Goal: Information Seeking & Learning: Learn about a topic

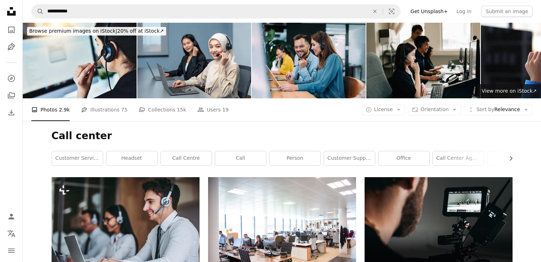
scroll to position [1028, 0]
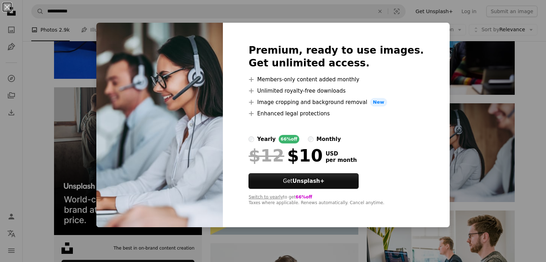
click at [525, 168] on div "An X shape Premium, ready to use images. Get unlimited access. A plus sign Memb…" at bounding box center [273, 131] width 546 height 262
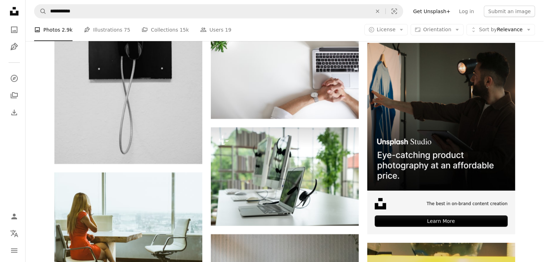
scroll to position [2024, 0]
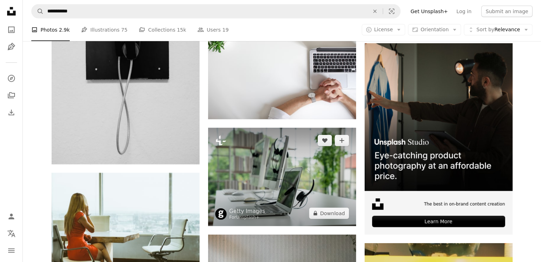
click at [254, 165] on img at bounding box center [282, 177] width 148 height 99
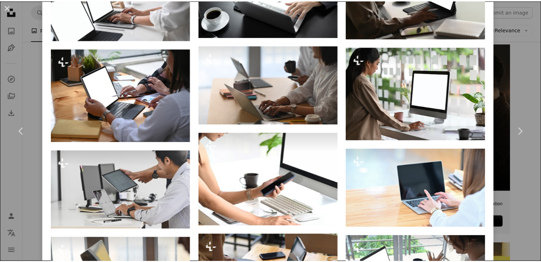
scroll to position [1647, 0]
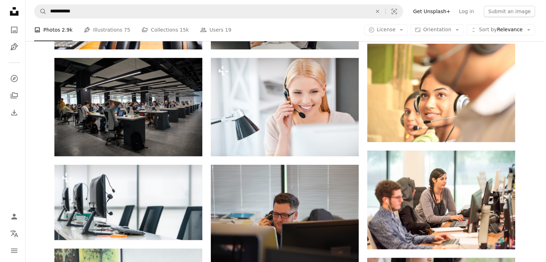
scroll to position [334, 0]
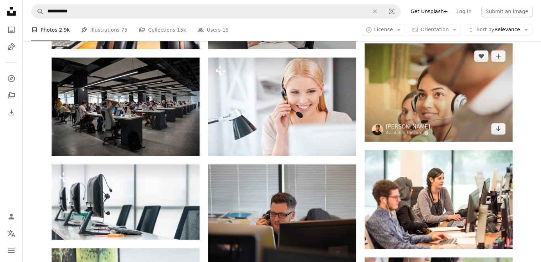
click at [444, 75] on img at bounding box center [439, 92] width 148 height 99
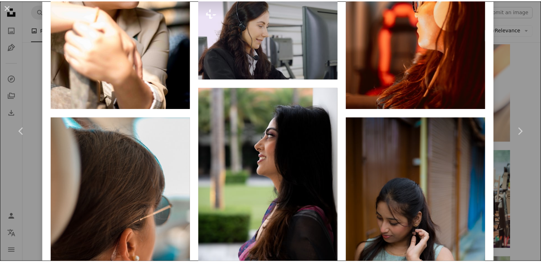
scroll to position [702, 0]
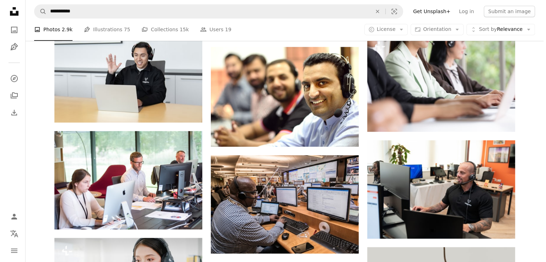
scroll to position [560, 0]
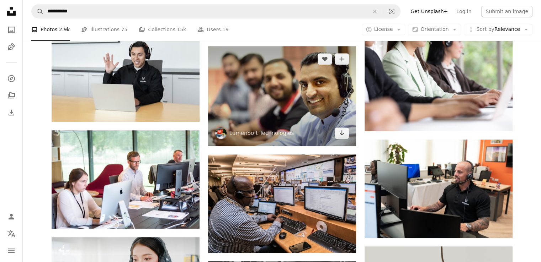
click at [263, 107] on img at bounding box center [282, 96] width 148 height 100
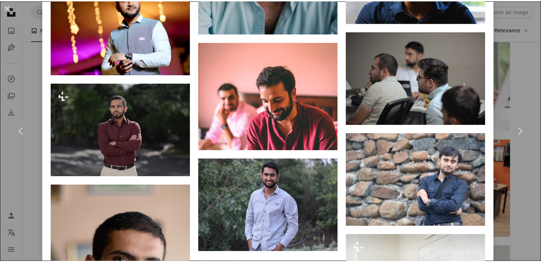
scroll to position [1002, 0]
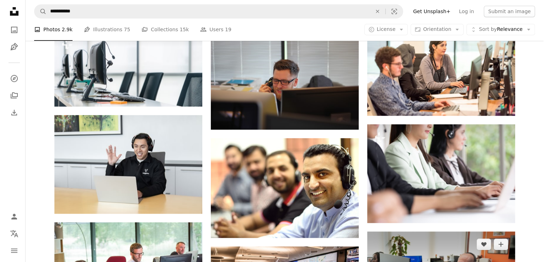
scroll to position [471, 0]
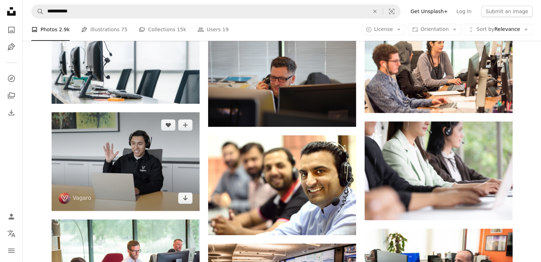
click at [111, 174] on img at bounding box center [126, 161] width 148 height 99
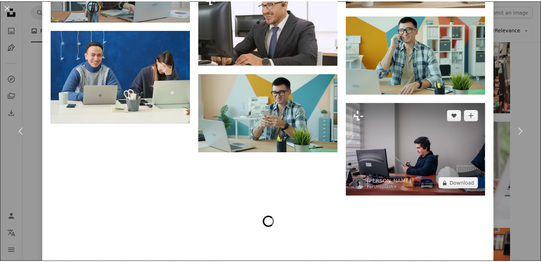
scroll to position [968, 0]
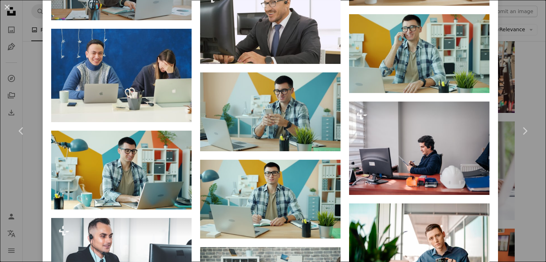
click at [524, 86] on div "An X shape Chevron left Chevron right Vagaro vagaro A heart A plus sign Edit im…" at bounding box center [273, 131] width 546 height 262
